Goal: Task Accomplishment & Management: Use online tool/utility

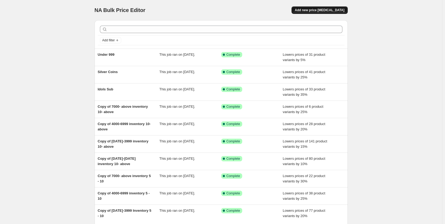
click at [319, 10] on span "Add new price [MEDICAL_DATA]" at bounding box center [320, 10] width 50 height 4
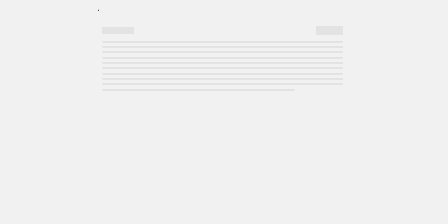
select select "percentage"
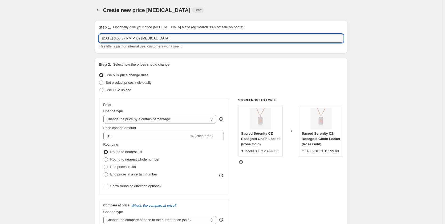
click at [130, 39] on input "Sep 24, 2025, 3:06:57 PM Price change job" at bounding box center [221, 38] width 245 height 9
paste input "Compare @ Price Below 1K"
type input "Compare @ Price Below 1K 25% off"
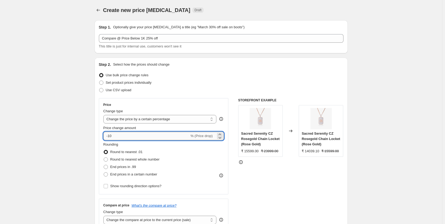
click at [116, 135] on input "-10" at bounding box center [146, 136] width 86 height 9
type input "-1"
type input "-25"
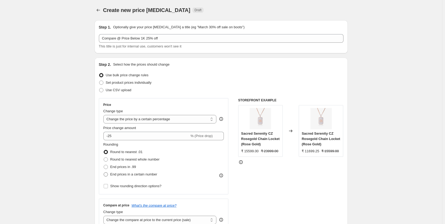
click at [107, 176] on span at bounding box center [106, 174] width 4 height 4
click at [104, 172] on input "End prices in a certain number" at bounding box center [104, 172] width 0 height 0
radio input "true"
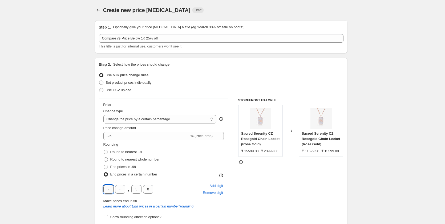
click at [112, 189] on input "text" at bounding box center [108, 189] width 10 height 9
click at [139, 187] on input "5" at bounding box center [136, 189] width 10 height 9
click at [151, 190] on input "0" at bounding box center [148, 189] width 10 height 9
type input "9"
click at [109, 190] on input "text" at bounding box center [108, 189] width 10 height 9
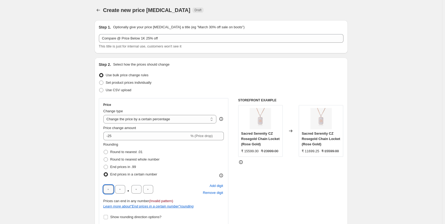
type input "9"
click at [113, 189] on input "9" at bounding box center [108, 189] width 10 height 9
click at [125, 189] on input "text" at bounding box center [120, 189] width 10 height 9
type input "9"
type input "0"
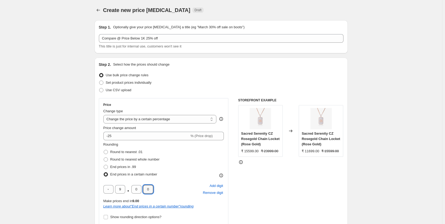
type input "0"
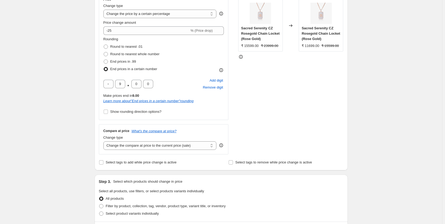
scroll to position [133, 0]
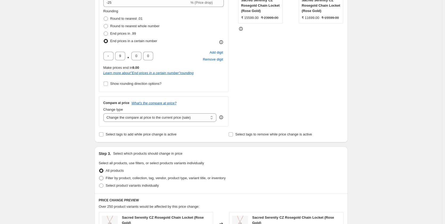
click at [102, 179] on span at bounding box center [101, 178] width 4 height 4
click at [99, 176] on input "Filter by product, collection, tag, vendor, product type, variant title, or inv…" at bounding box center [99, 176] width 0 height 0
radio input "true"
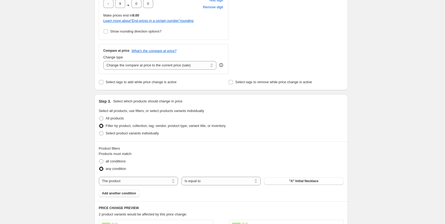
scroll to position [187, 0]
click at [162, 182] on select "The product The product's collection The product's tag The product's vendor The…" at bounding box center [138, 180] width 79 height 9
select select "collection"
click at [297, 183] on button "Adjustable Rings" at bounding box center [303, 179] width 79 height 7
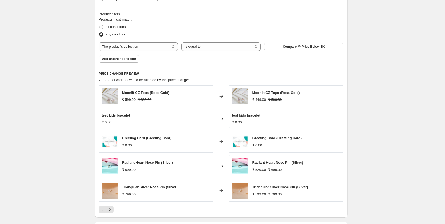
scroll to position [347, 0]
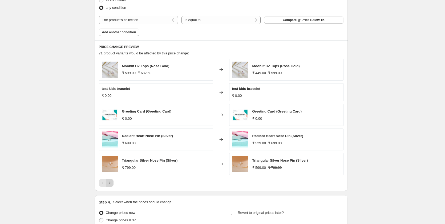
click at [112, 181] on icon "Next" at bounding box center [109, 182] width 5 height 5
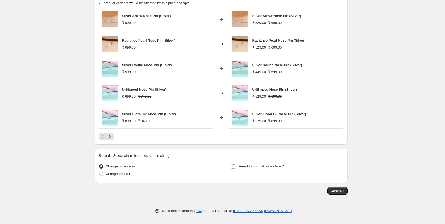
scroll to position [400, 0]
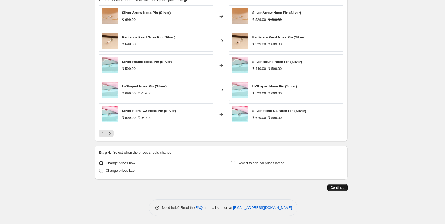
click at [333, 188] on span "Continue" at bounding box center [338, 188] width 14 height 4
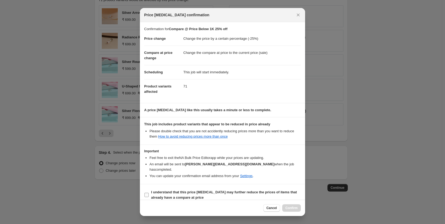
click at [148, 193] on input "I understand that this price change job may further reduce the prices of items …" at bounding box center [146, 195] width 4 height 4
checkbox input "true"
click at [287, 209] on span "Confirm" at bounding box center [291, 208] width 12 height 4
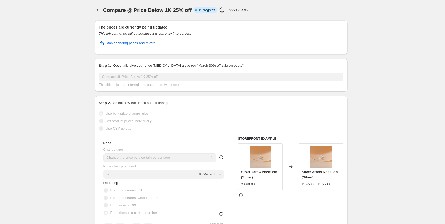
select select "percentage"
select select "collection"
